Goal: Find contact information: Obtain details needed to contact an individual or organization

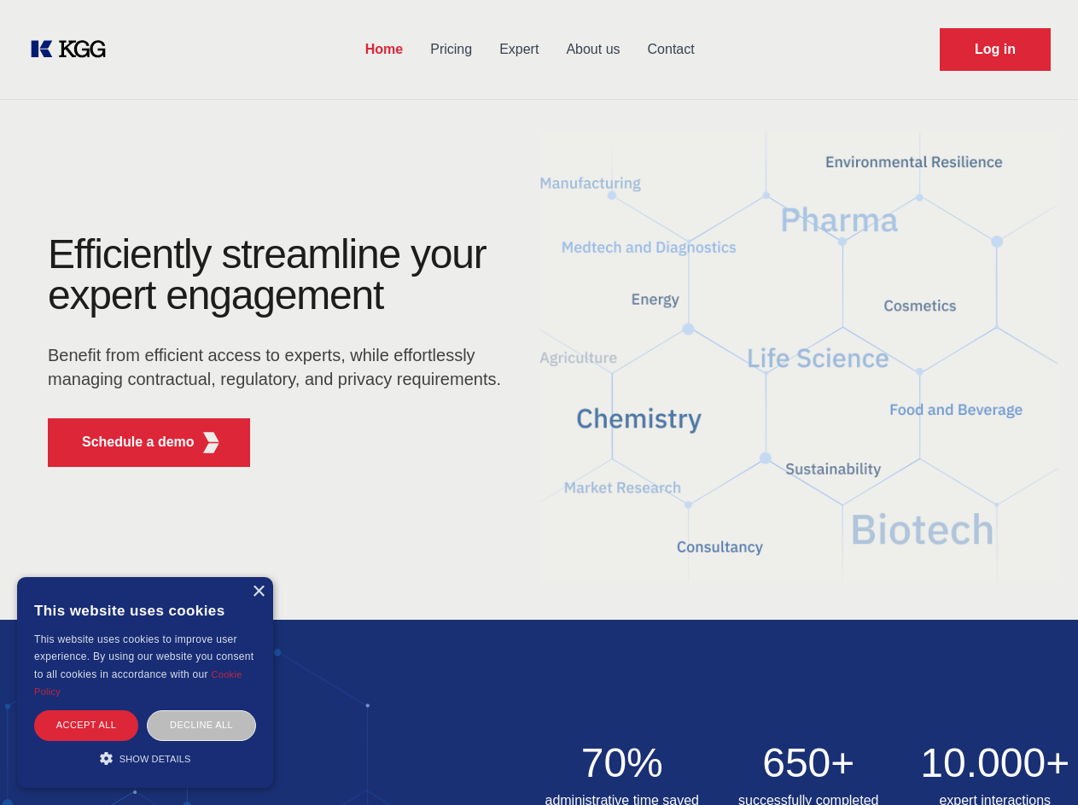
click at [539, 402] on div "Efficiently streamline your expert engagement Benefit from efficient access to …" at bounding box center [279, 357] width 519 height 247
click at [128, 442] on p "Schedule a demo" at bounding box center [138, 442] width 113 height 20
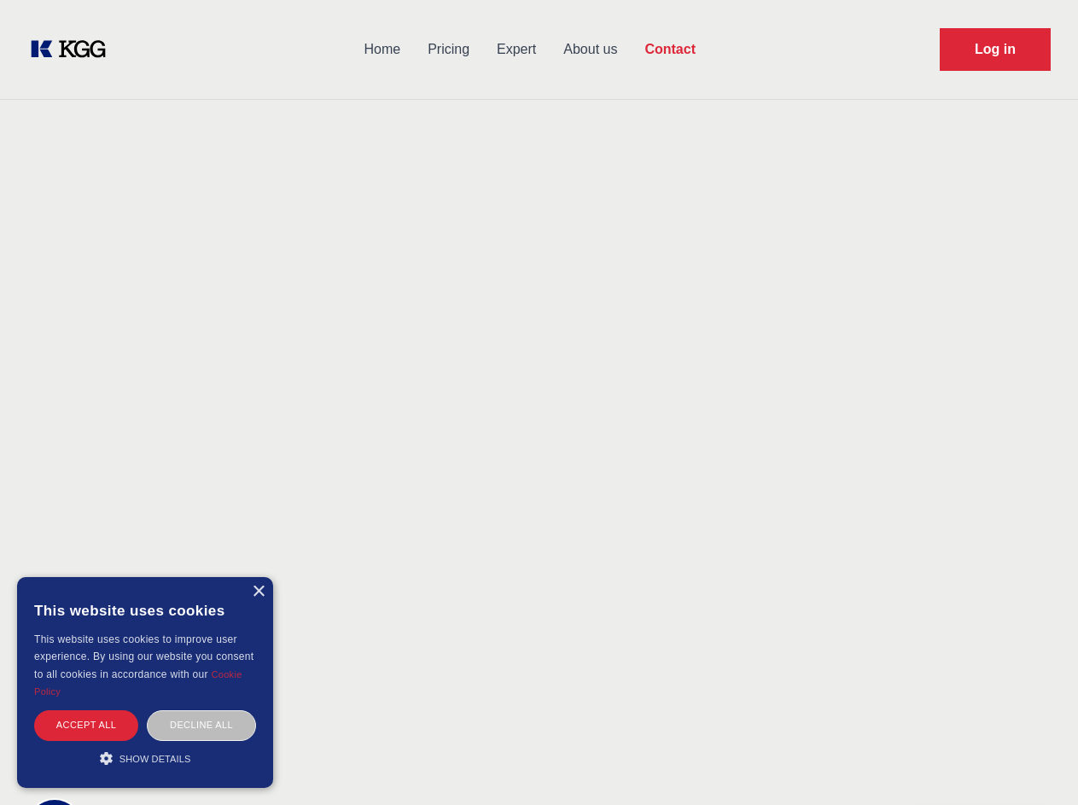
click at [258, 592] on div "× This website uses cookies This website uses cookies to improve user experienc…" at bounding box center [145, 682] width 256 height 211
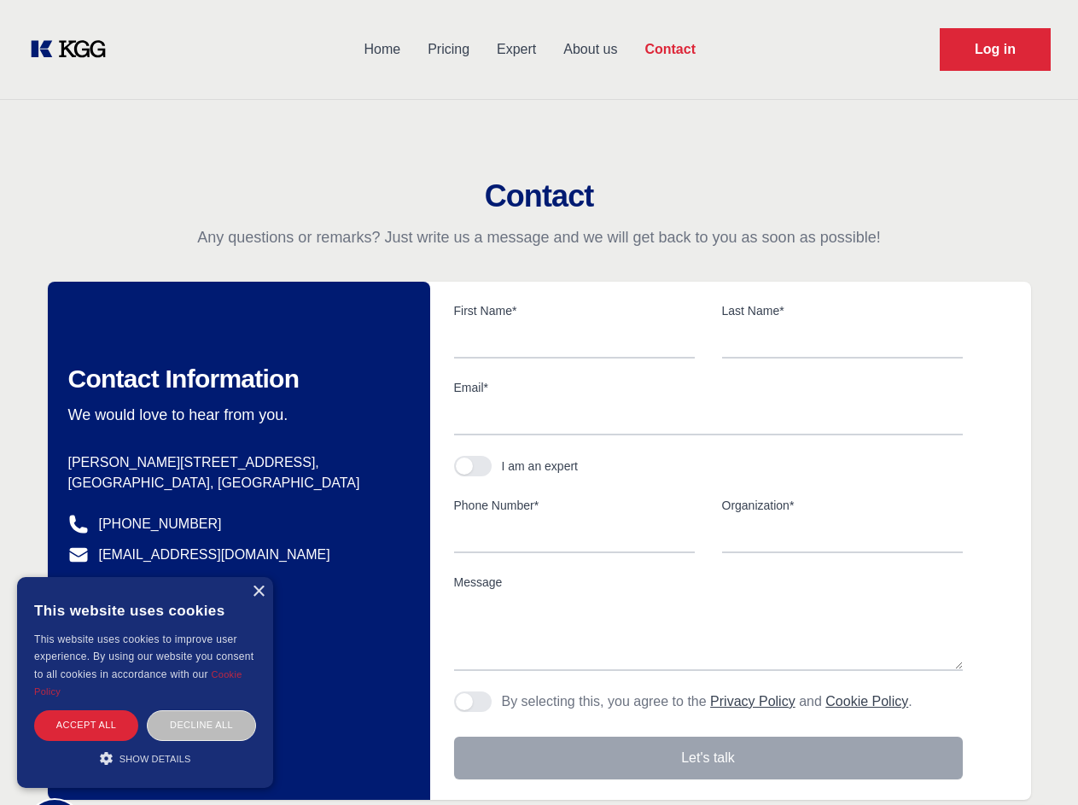
click at [86, 725] on div "Accept all" at bounding box center [86, 725] width 104 height 30
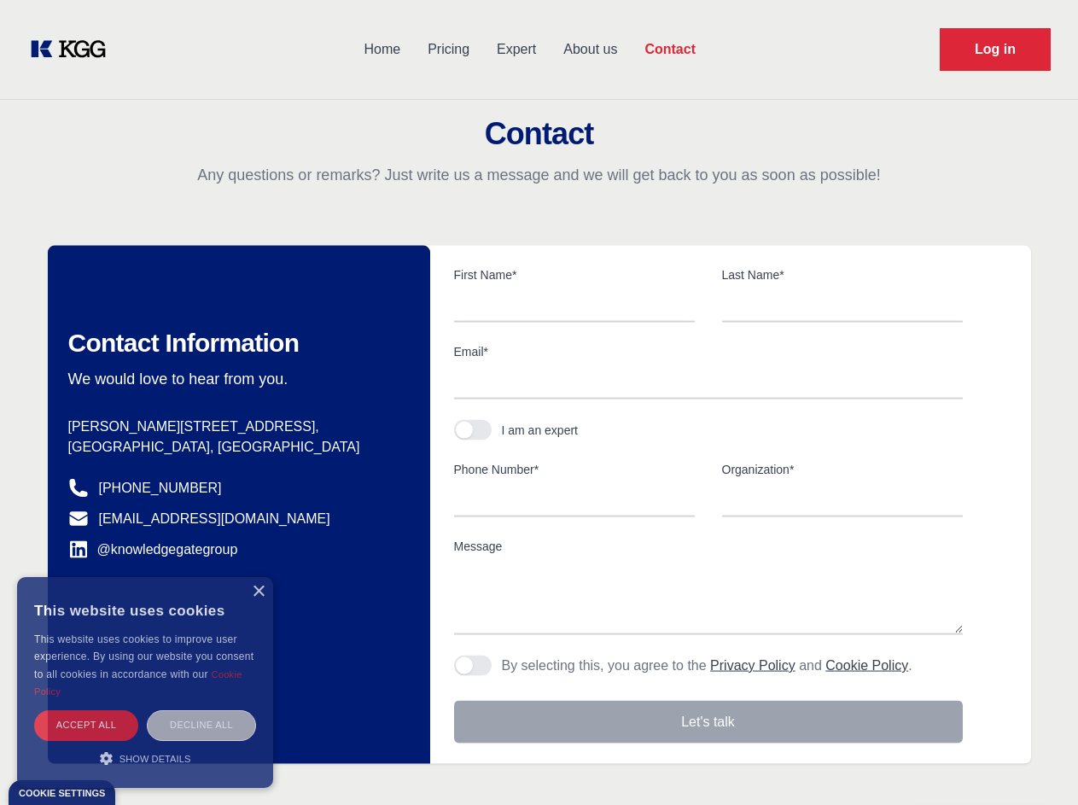
click at [201, 725] on div "Decline all" at bounding box center [201, 725] width 109 height 30
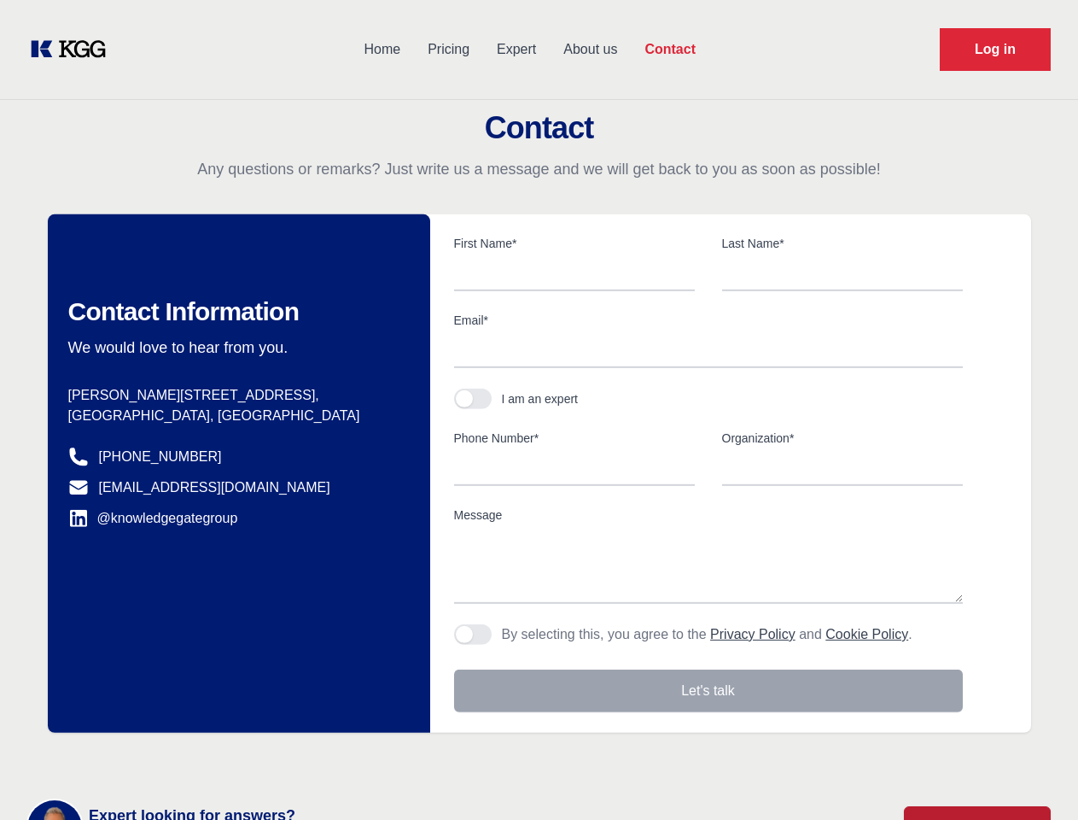
click at [145, 758] on main "Contact Any questions or remarks? Just write us a message and we will get back …" at bounding box center [539, 444] width 1078 height 889
